Goal: Understand site structure: Grasp the organization and layout of the website

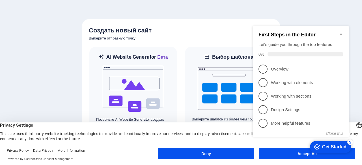
click div "checkmark Get Started 5 First Steps in the Editor Let's guide you through the t…"
click at [335, 147] on div "Get Started" at bounding box center [334, 147] width 24 height 5
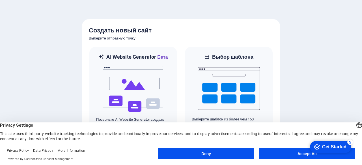
click at [304, 153] on button "Accept All" at bounding box center [306, 153] width 96 height 11
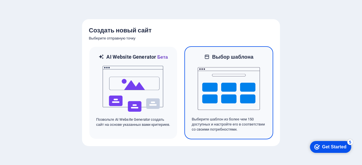
click at [230, 96] on img at bounding box center [228, 88] width 62 height 57
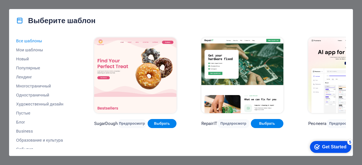
click at [76, 66] on div "Все шаблоны Мои шаблоны Новый Популярные Лендинг Многостраничный Одностраничный…" at bounding box center [46, 92] width 60 height 113
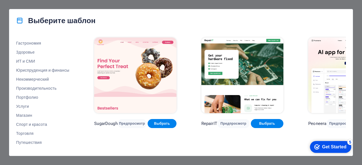
scroll to position [122, 0]
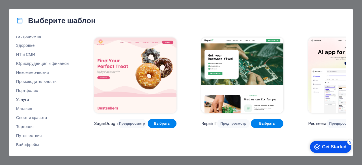
click at [23, 99] on span "Услуги" at bounding box center [42, 99] width 53 height 5
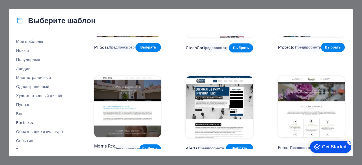
scroll to position [0, 0]
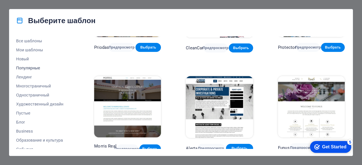
click at [36, 65] on button "Популярные" at bounding box center [42, 68] width 53 height 9
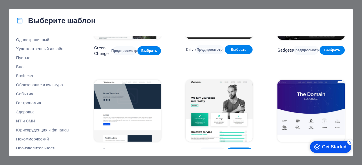
scroll to position [57, 0]
